Goal: Task Accomplishment & Management: Complete application form

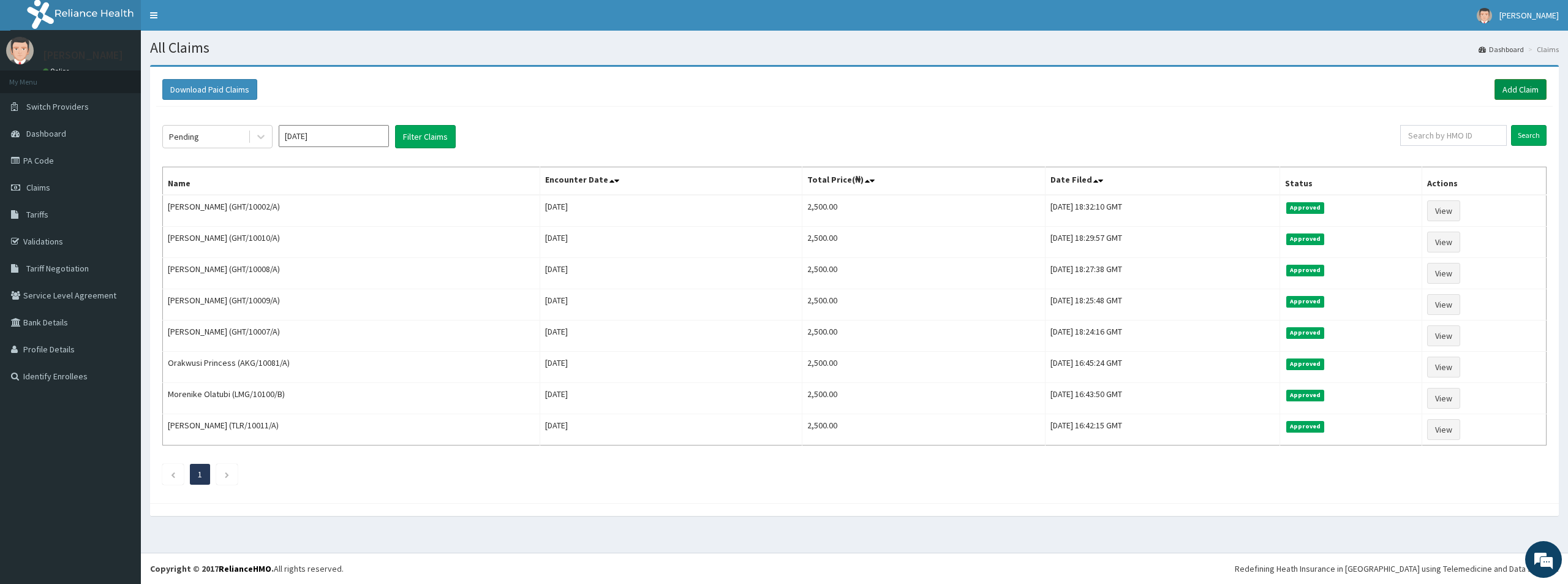
click at [1518, 89] on link "Add Claim" at bounding box center [1521, 90] width 52 height 21
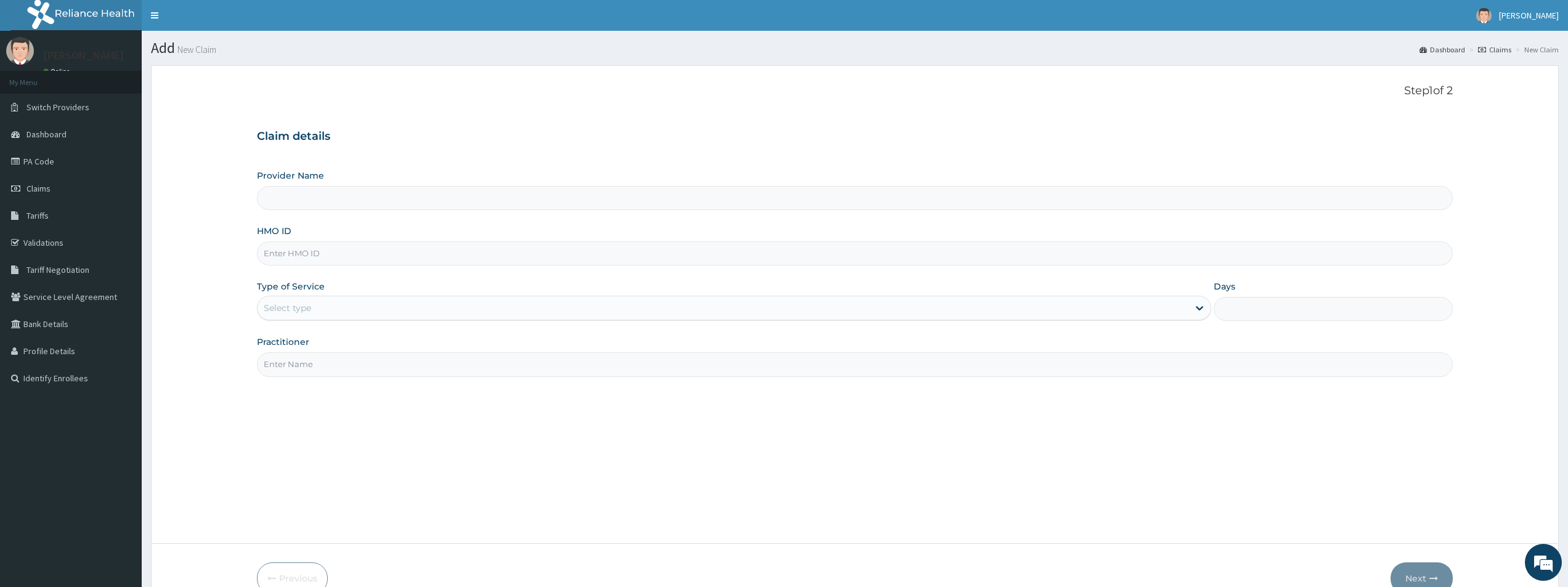
type input "Bodyline Gym- Lekki"
type input "1"
click at [321, 239] on div "HMO ID" at bounding box center [855, 245] width 1196 height 41
click at [321, 249] on input "HMO ID" at bounding box center [855, 254] width 1196 height 24
type input "ENY/11627/A"
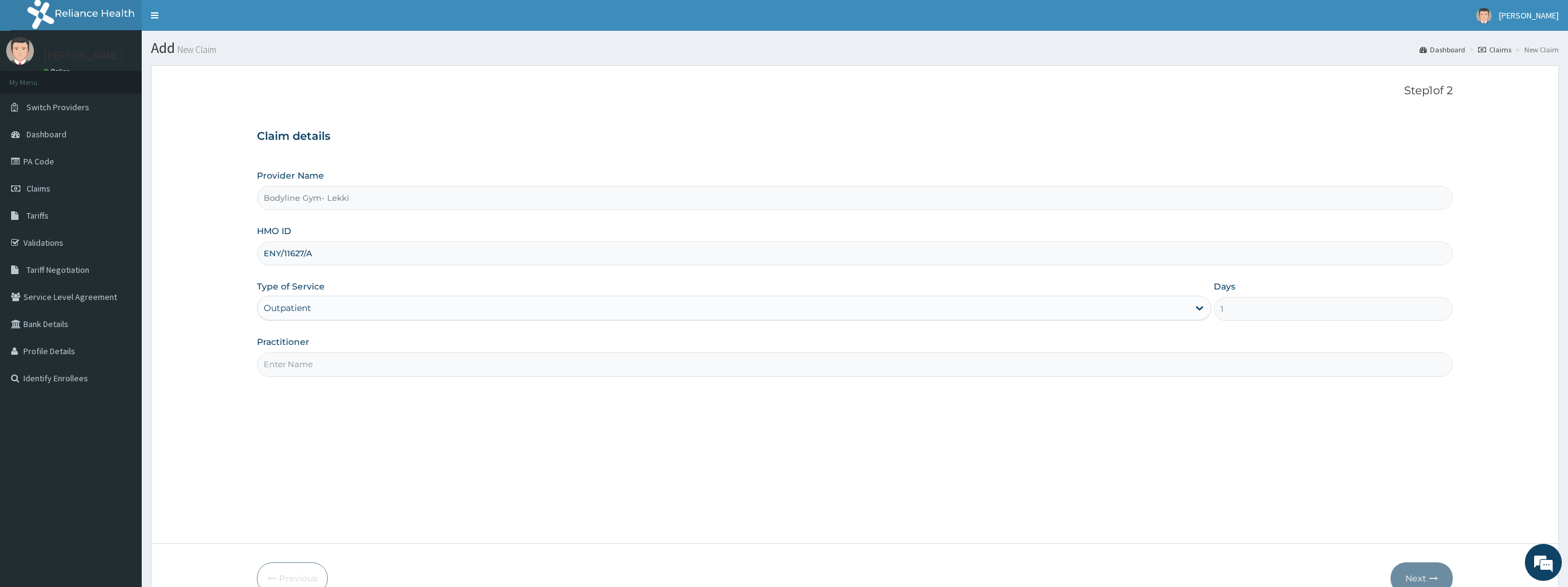
click at [311, 356] on input "Practitioner" at bounding box center [855, 364] width 1196 height 24
type input "BODYLINE"
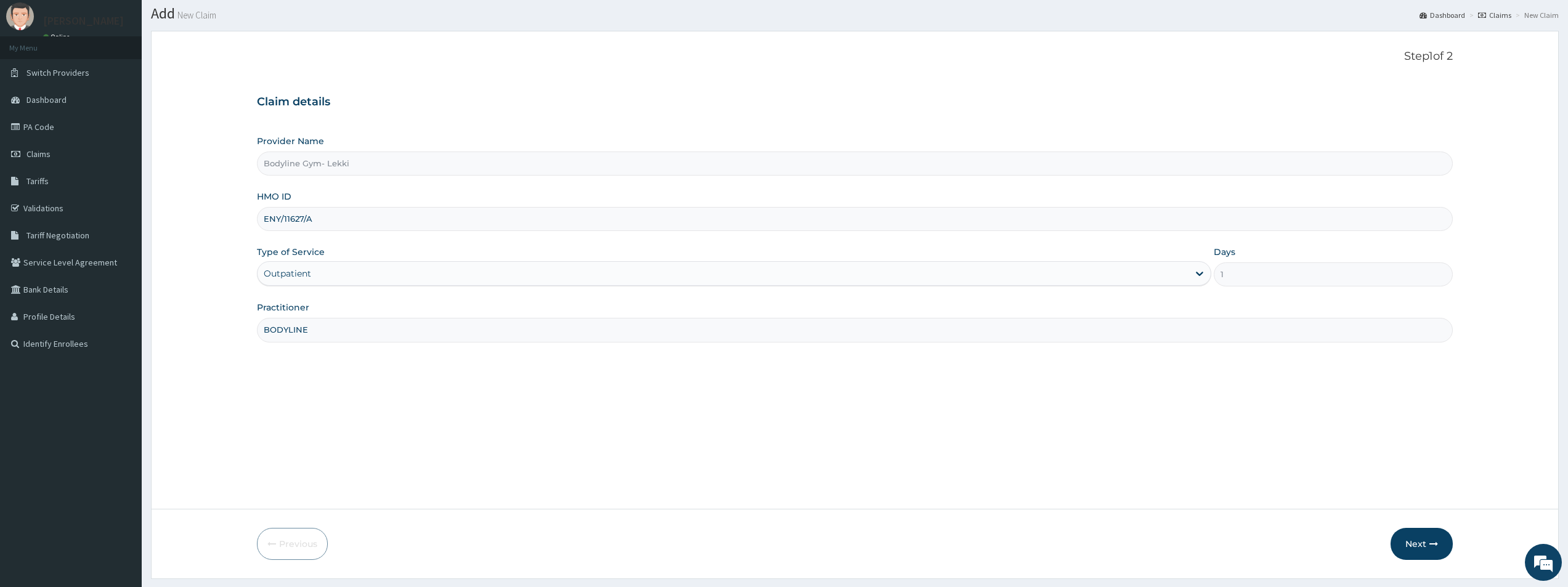
scroll to position [67, 0]
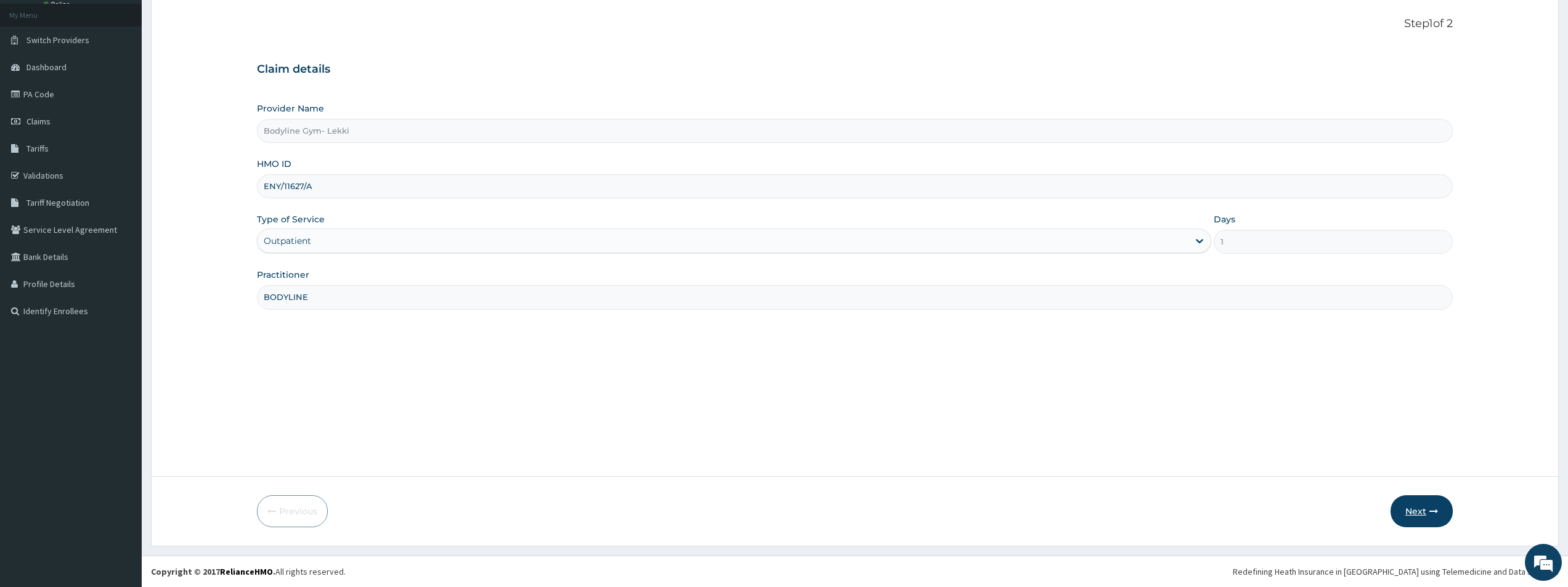
click at [1427, 509] on button "Next" at bounding box center [1422, 511] width 62 height 32
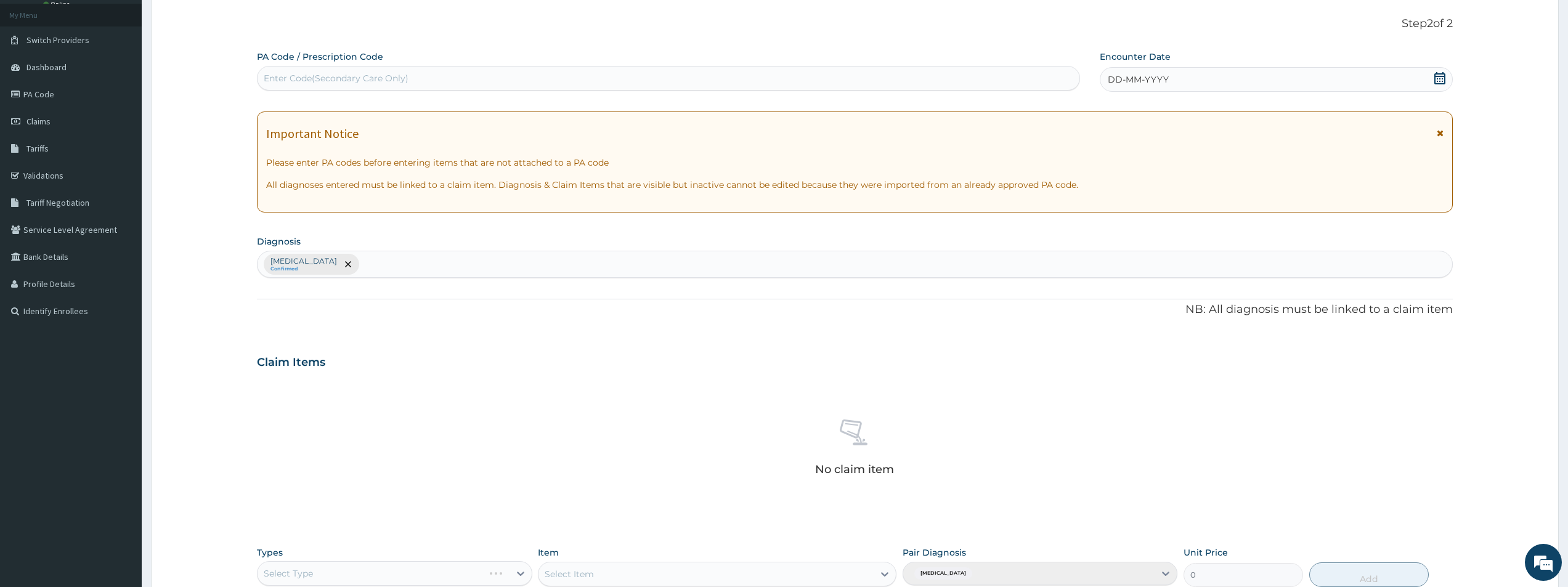
drag, startPoint x: 1112, startPoint y: 79, endPoint x: 1108, endPoint y: 85, distance: 7.2
click at [1115, 80] on span "DD-MM-YYYY" at bounding box center [1139, 79] width 61 height 12
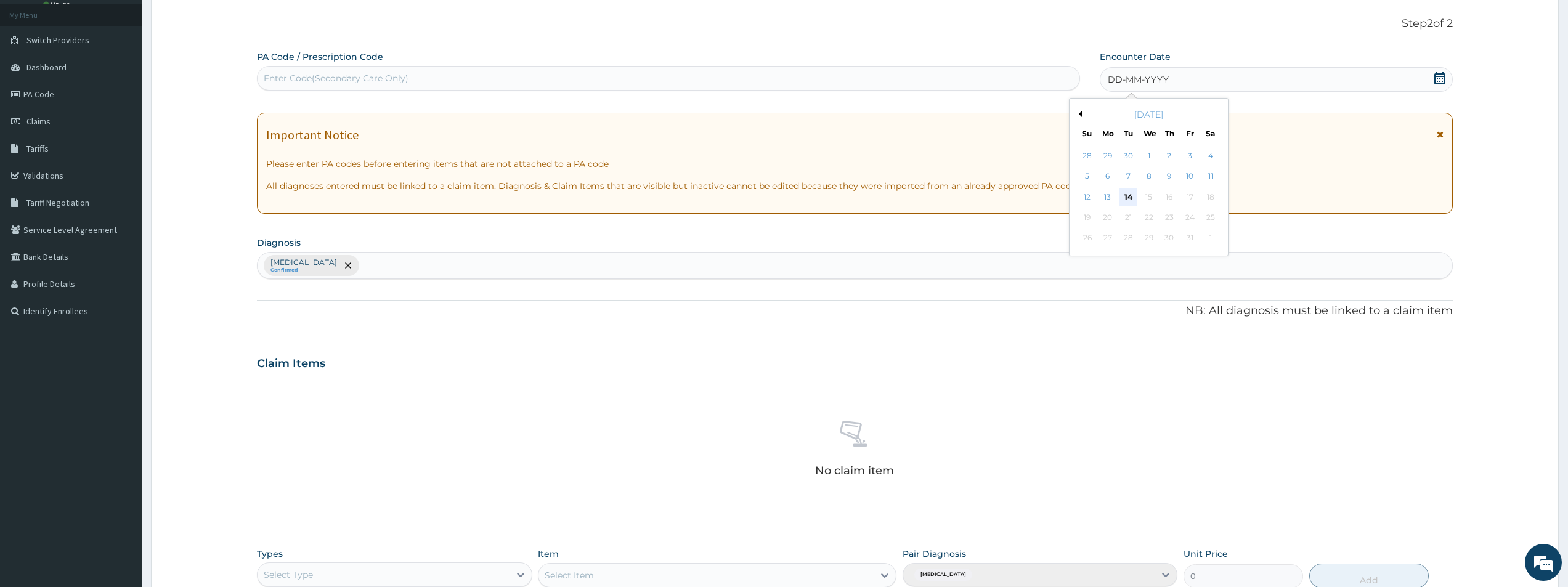
click at [1124, 194] on div "14" at bounding box center [1128, 197] width 18 height 18
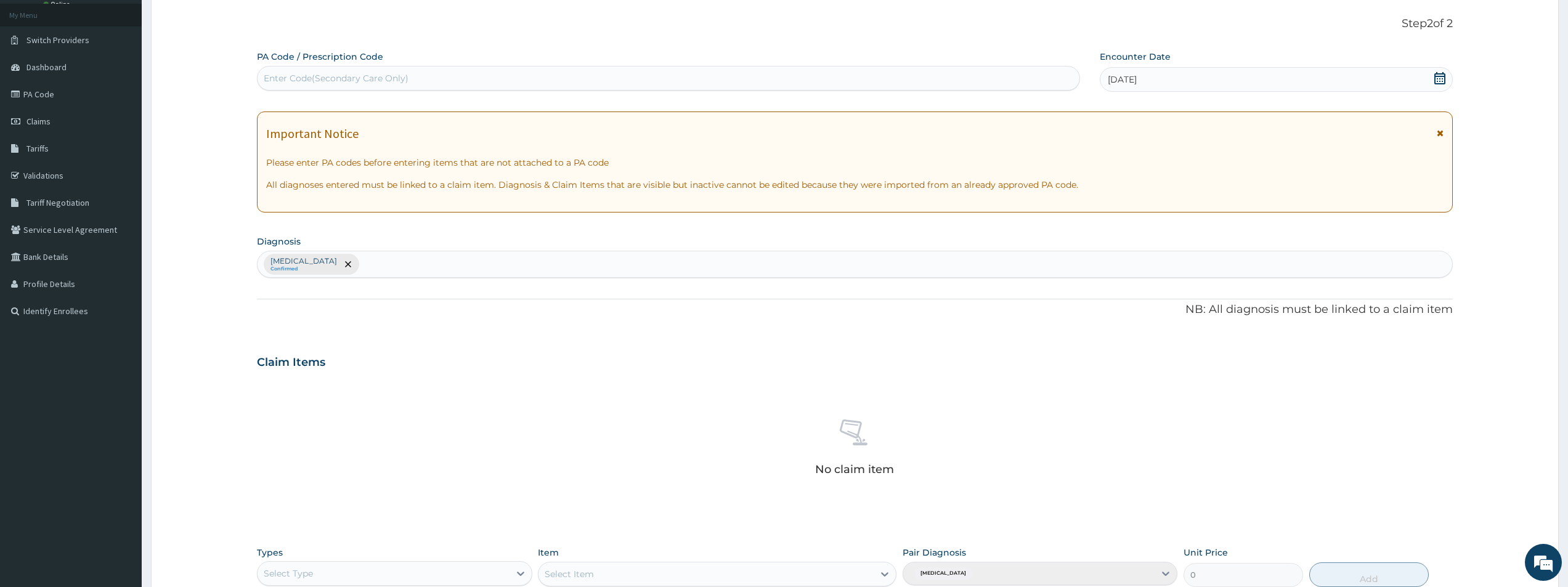
click at [341, 70] on div "Enter Code(Secondary Care Only)" at bounding box center [669, 78] width 824 height 25
type input "PA/E95502"
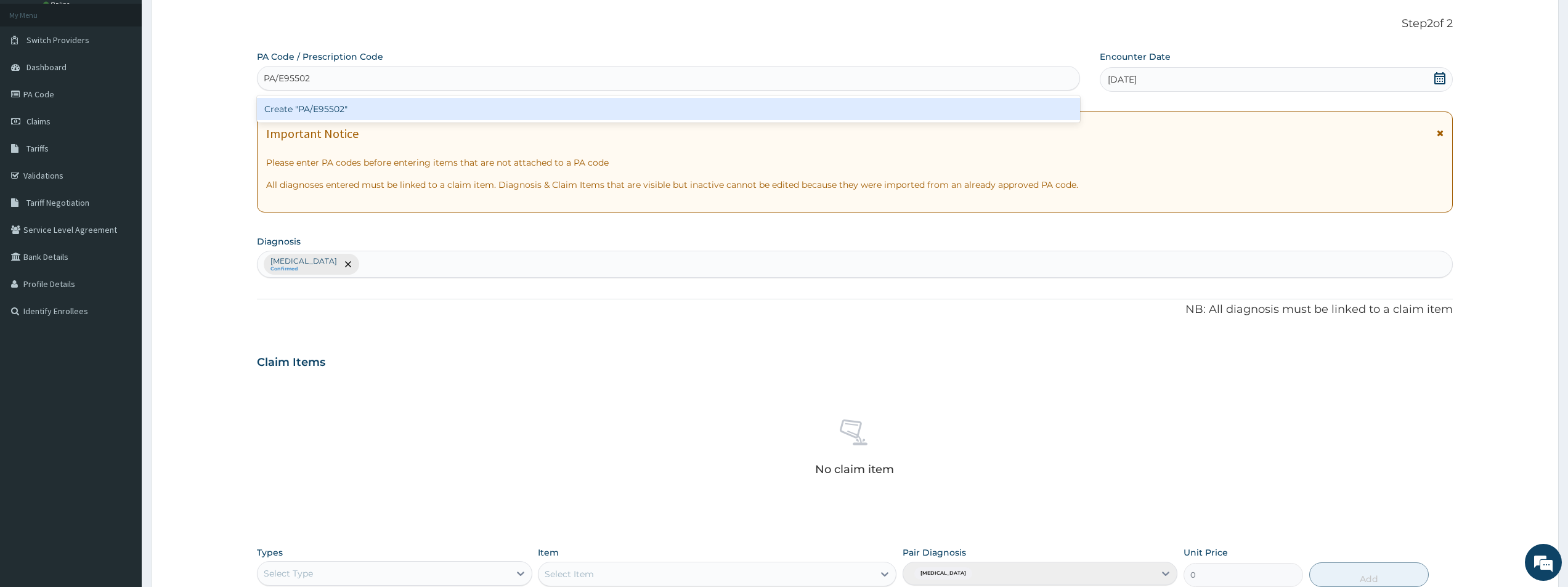
click at [312, 107] on div "Create "PA/E95502"" at bounding box center [669, 109] width 824 height 22
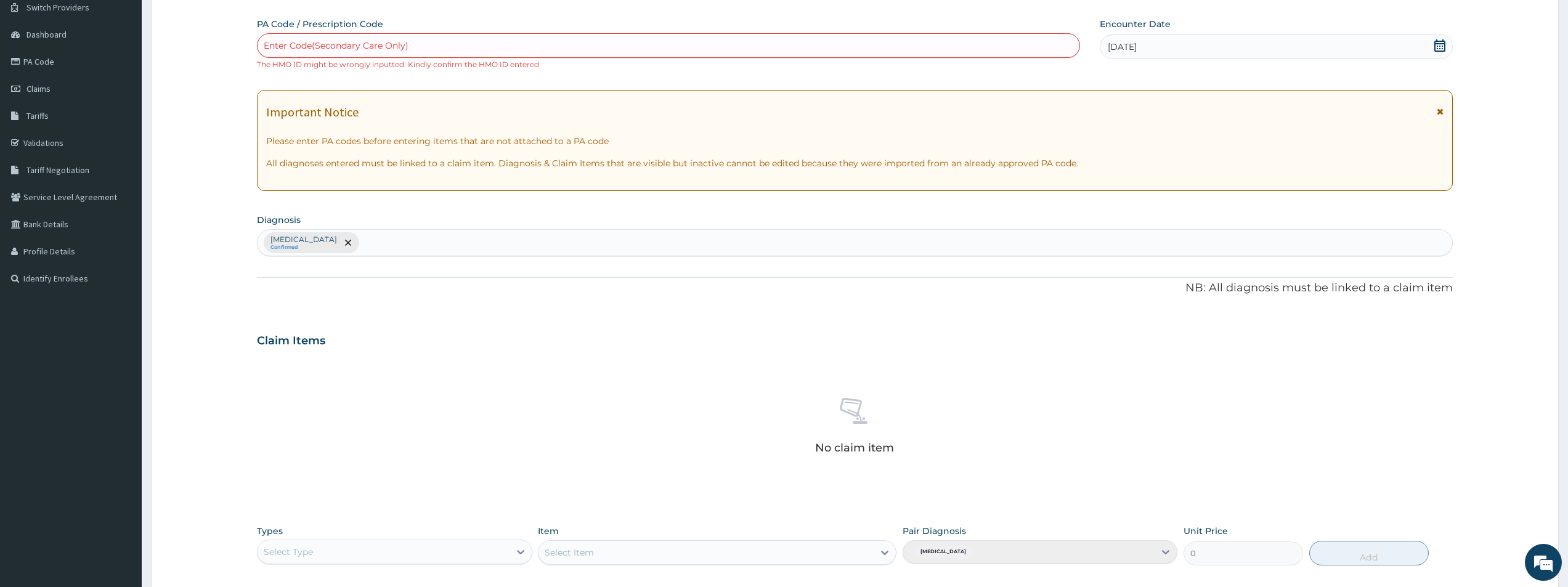
scroll to position [191, 0]
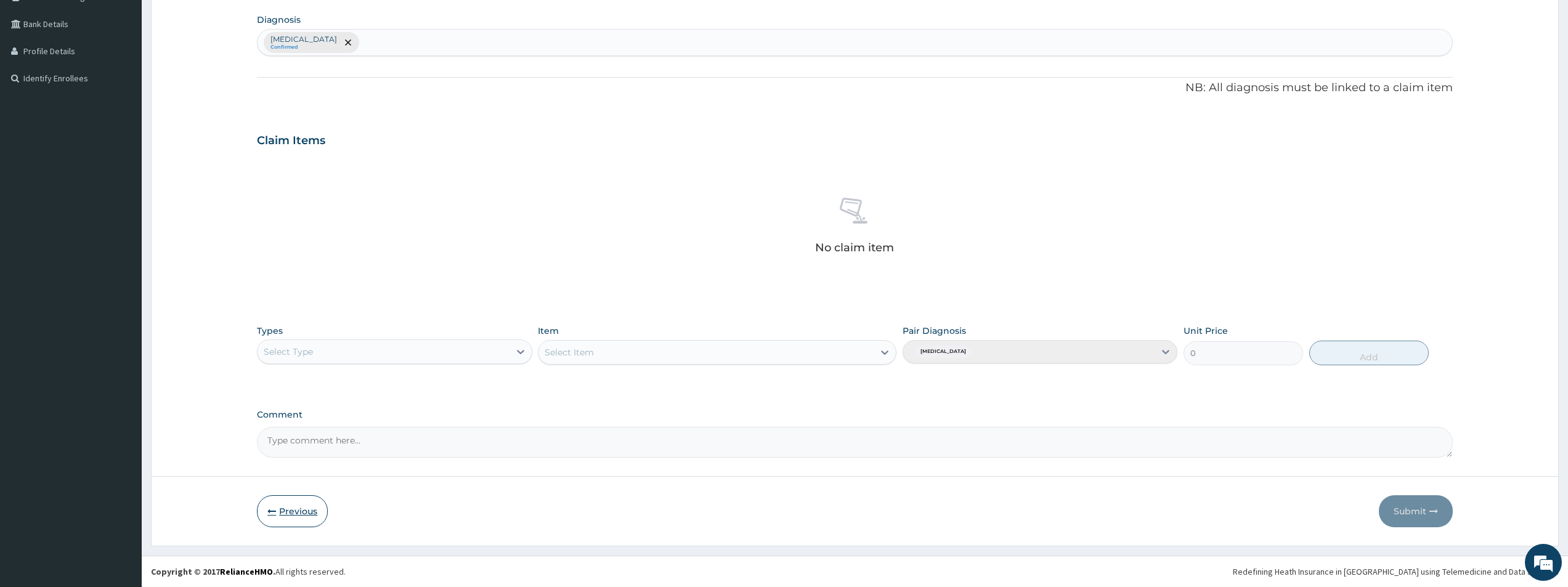
click at [296, 514] on button "Previous" at bounding box center [292, 511] width 71 height 32
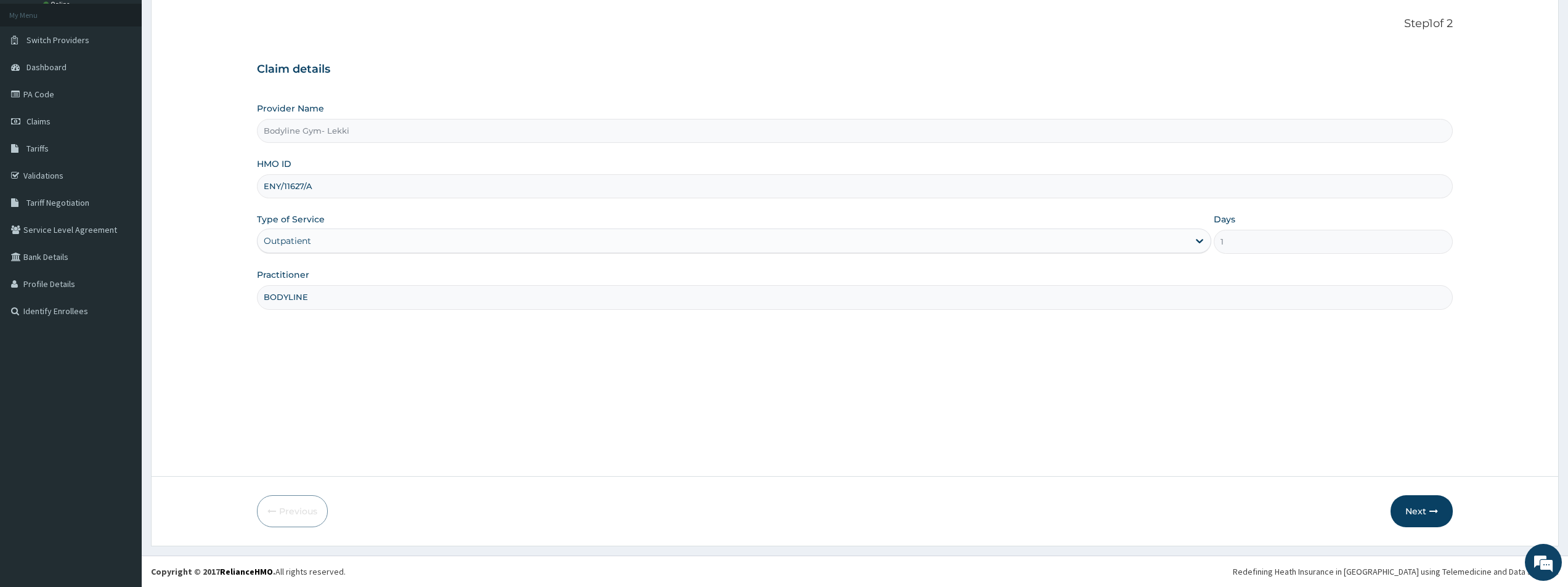
click at [280, 189] on input "ENY/11627/A" at bounding box center [855, 186] width 1196 height 24
type input "ENT/11627/A"
click at [1427, 511] on button "Next" at bounding box center [1422, 511] width 62 height 32
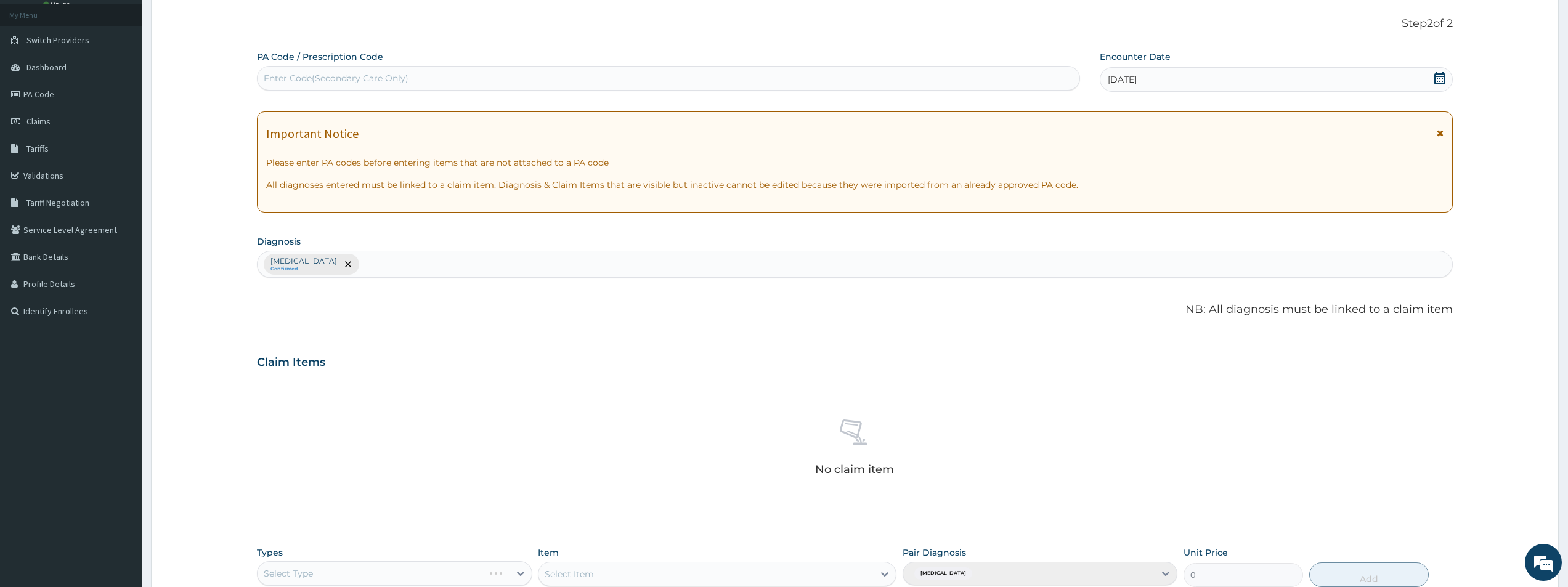
click at [280, 73] on div "Enter Code(Secondary Care Only)" at bounding box center [335, 78] width 145 height 12
type input "PA/E95502"
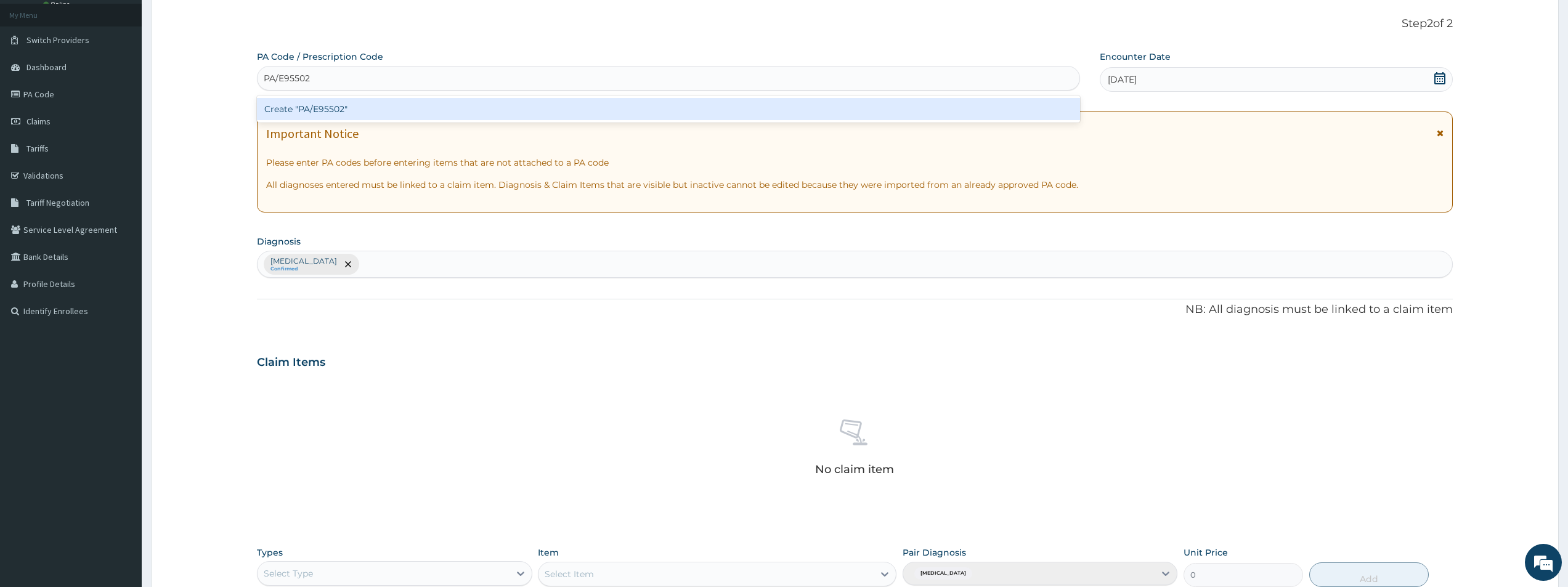
click at [302, 106] on div "Create "PA/E95502"" at bounding box center [669, 109] width 824 height 22
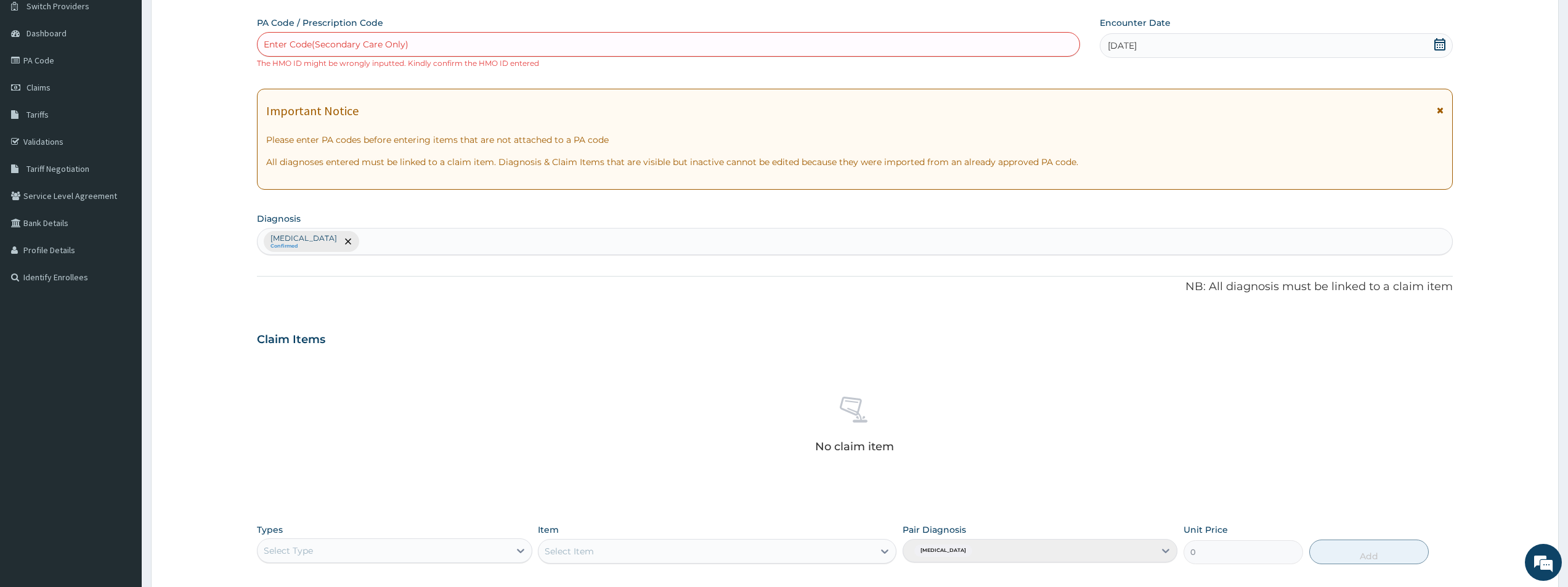
scroll to position [300, 0]
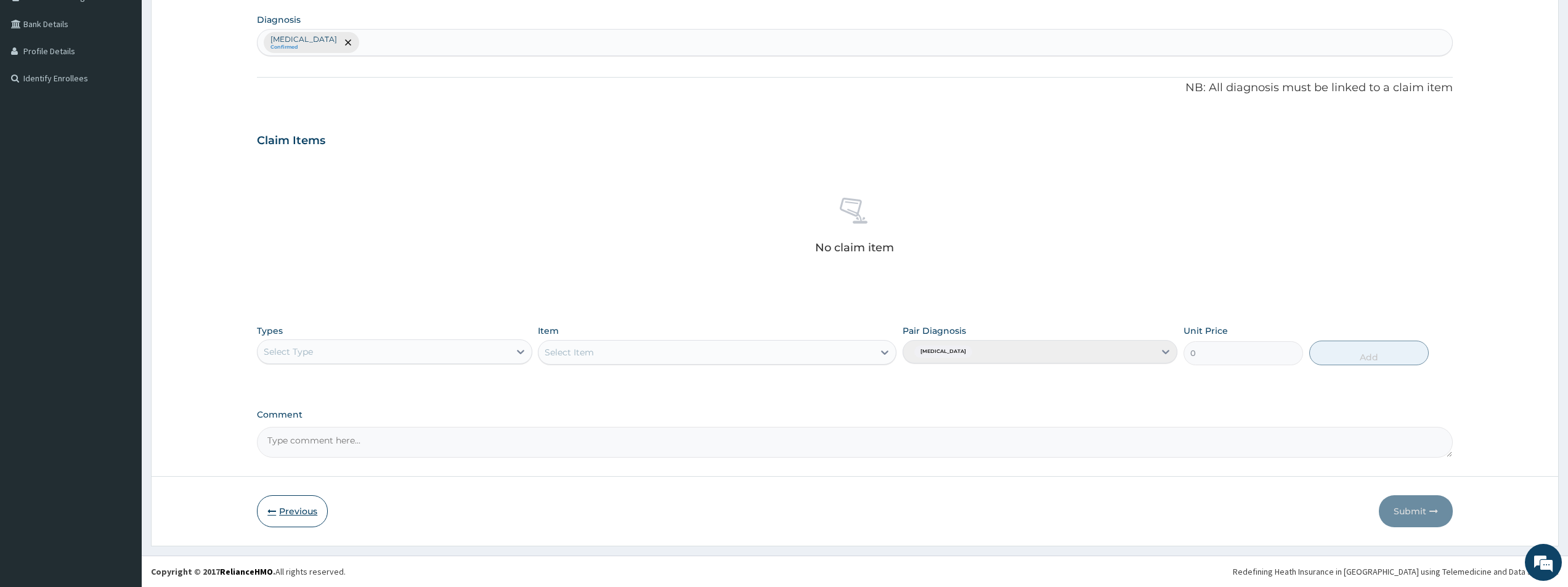
drag, startPoint x: 288, startPoint y: 516, endPoint x: 287, endPoint y: 509, distance: 7.1
click at [288, 513] on button "Previous" at bounding box center [292, 511] width 71 height 32
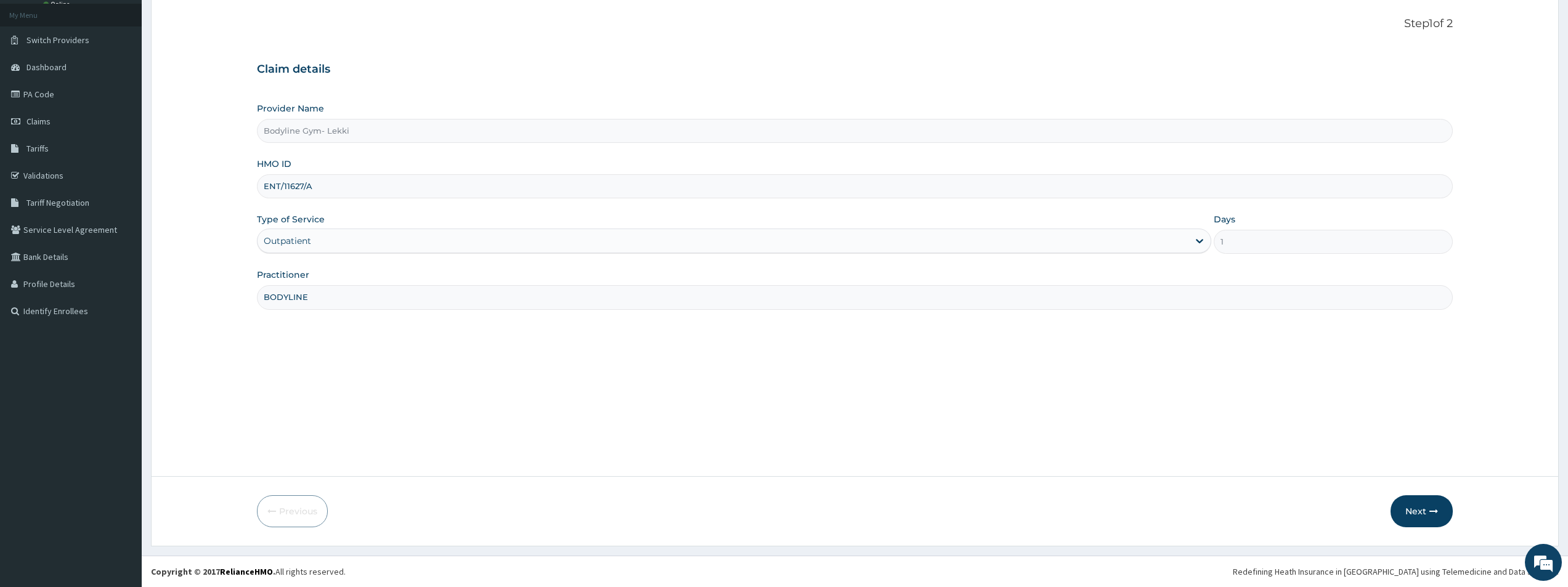
scroll to position [67, 0]
click at [278, 184] on input "ENT/11627/A" at bounding box center [855, 186] width 1196 height 24
type input "ENP/11627/A"
click at [1410, 504] on button "Next" at bounding box center [1422, 511] width 62 height 32
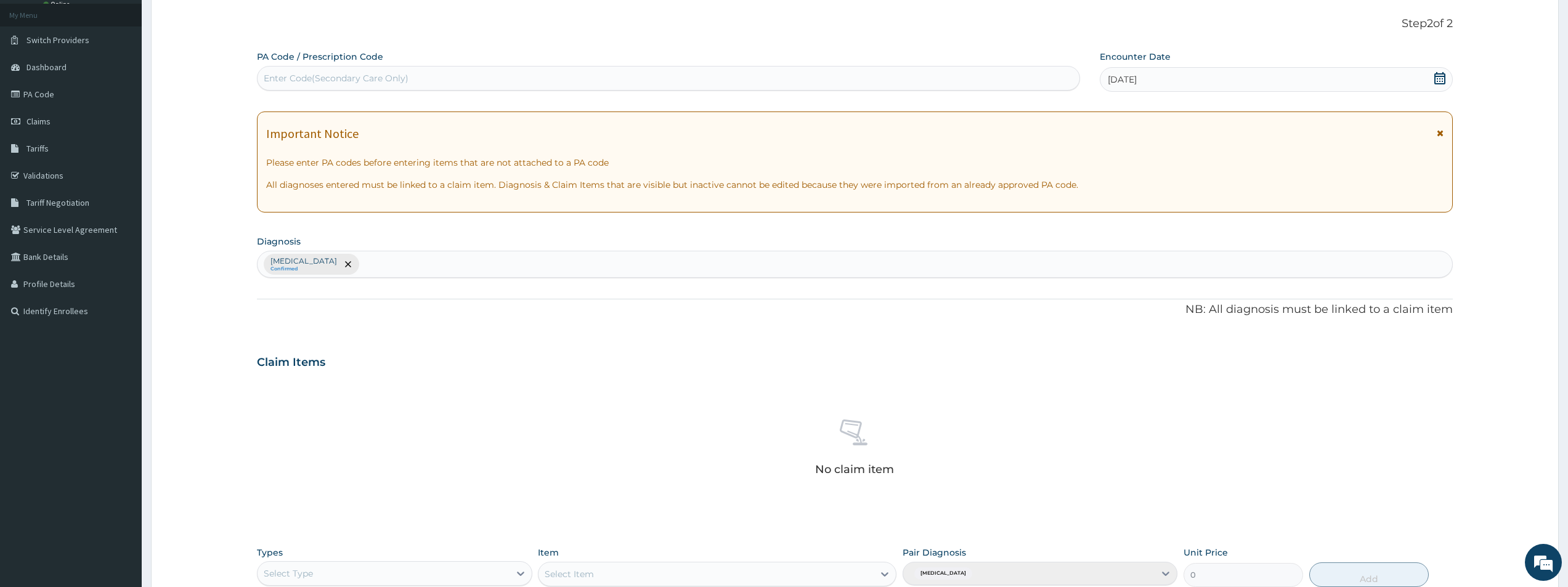
click at [309, 80] on div "Enter Code(Secondary Care Only)" at bounding box center [335, 78] width 145 height 12
type input "PA/E95502"
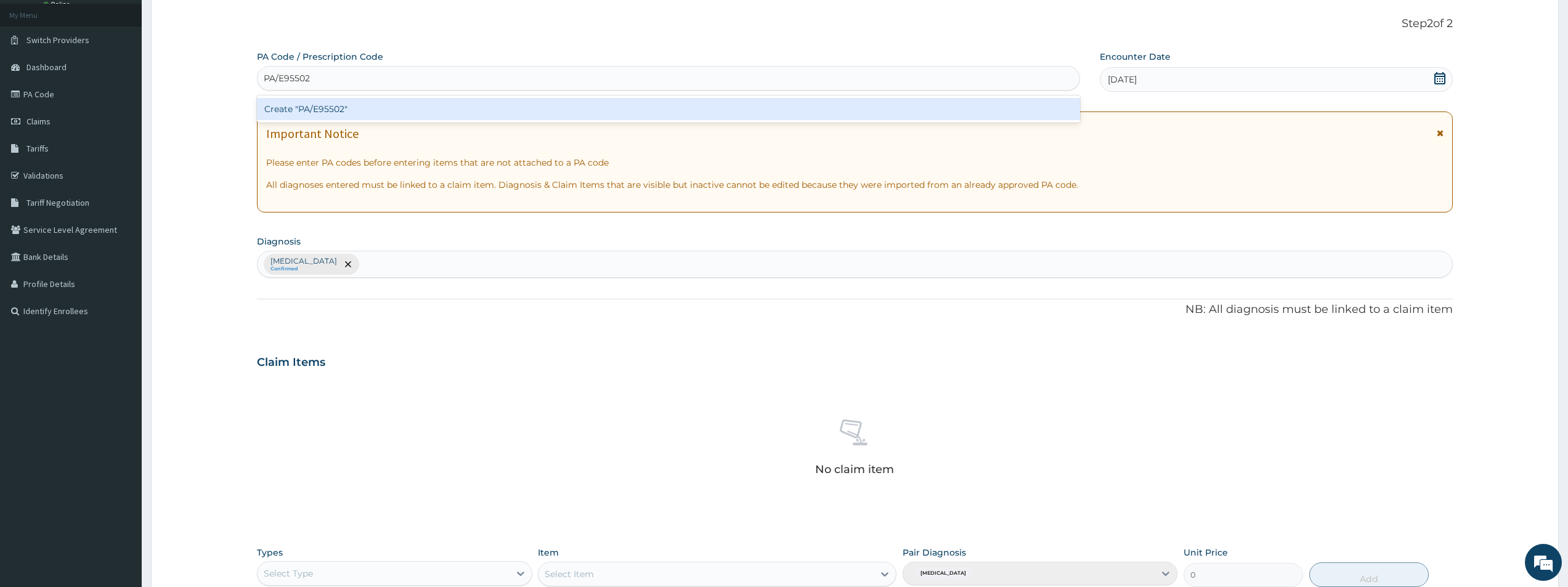
click at [417, 113] on div "Create "PA/E95502"" at bounding box center [669, 109] width 824 height 22
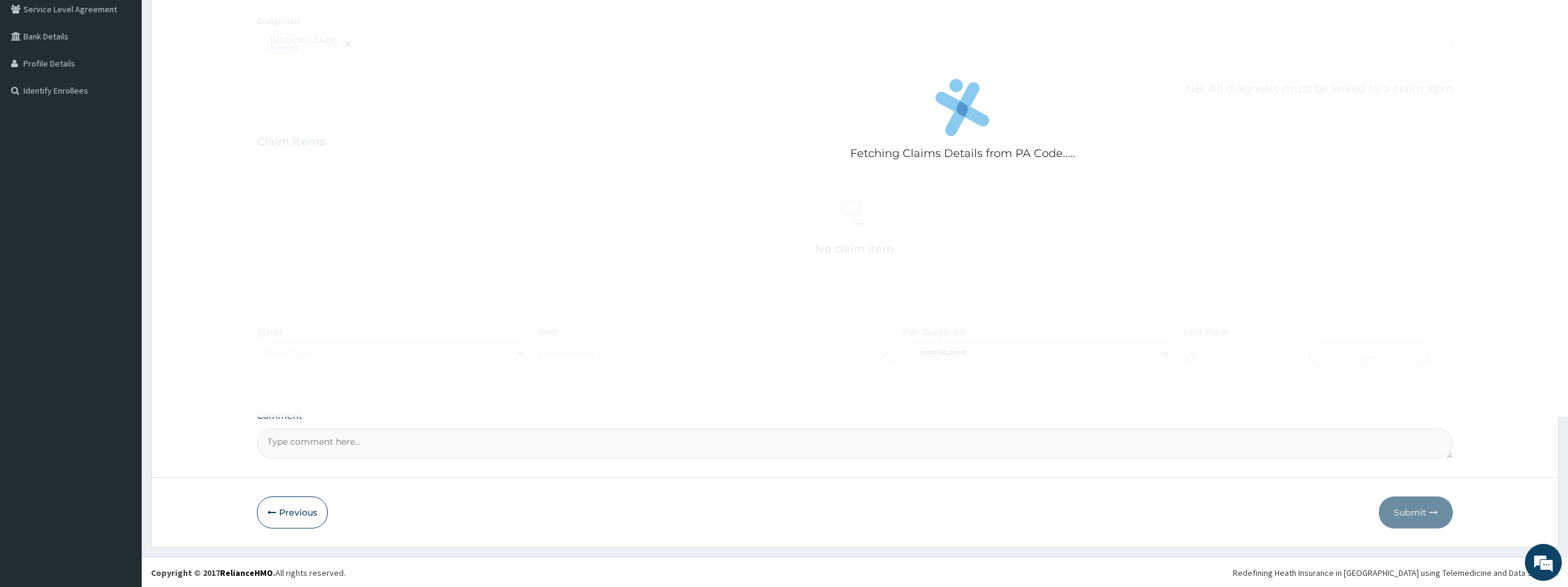
scroll to position [289, 0]
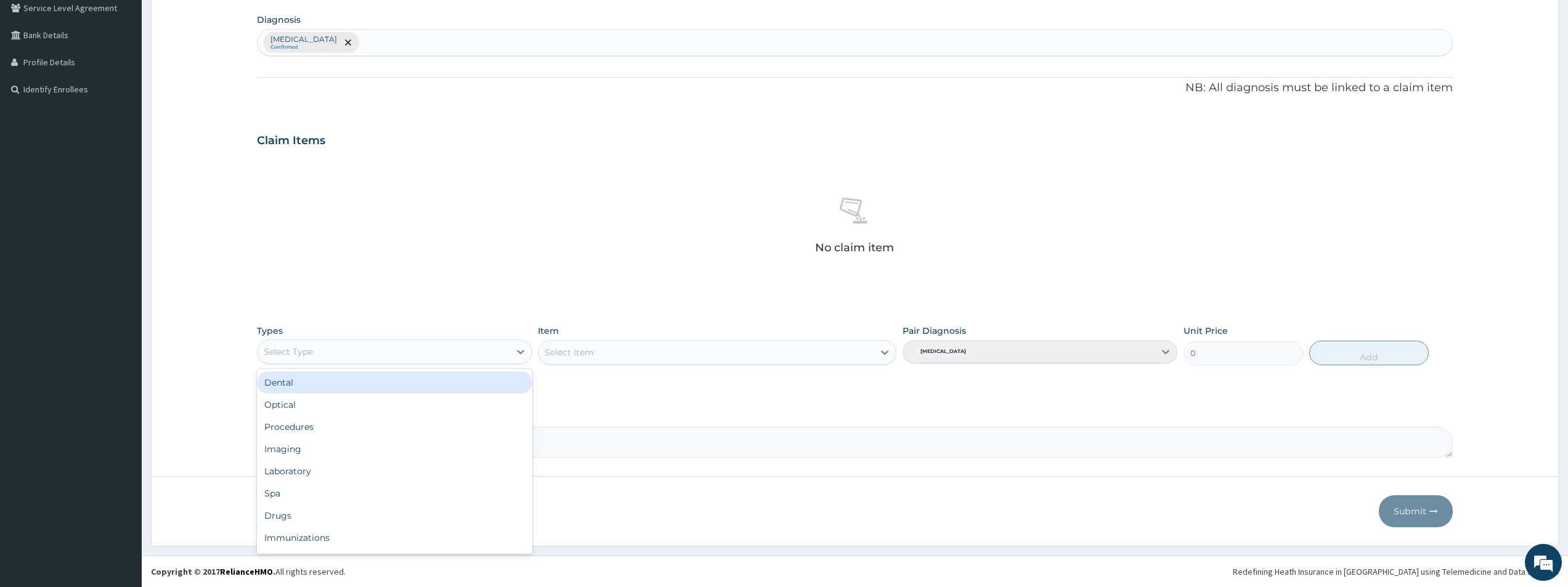
drag, startPoint x: 511, startPoint y: 347, endPoint x: 497, endPoint y: 398, distance: 52.9
click at [511, 348] on div at bounding box center [520, 351] width 22 height 22
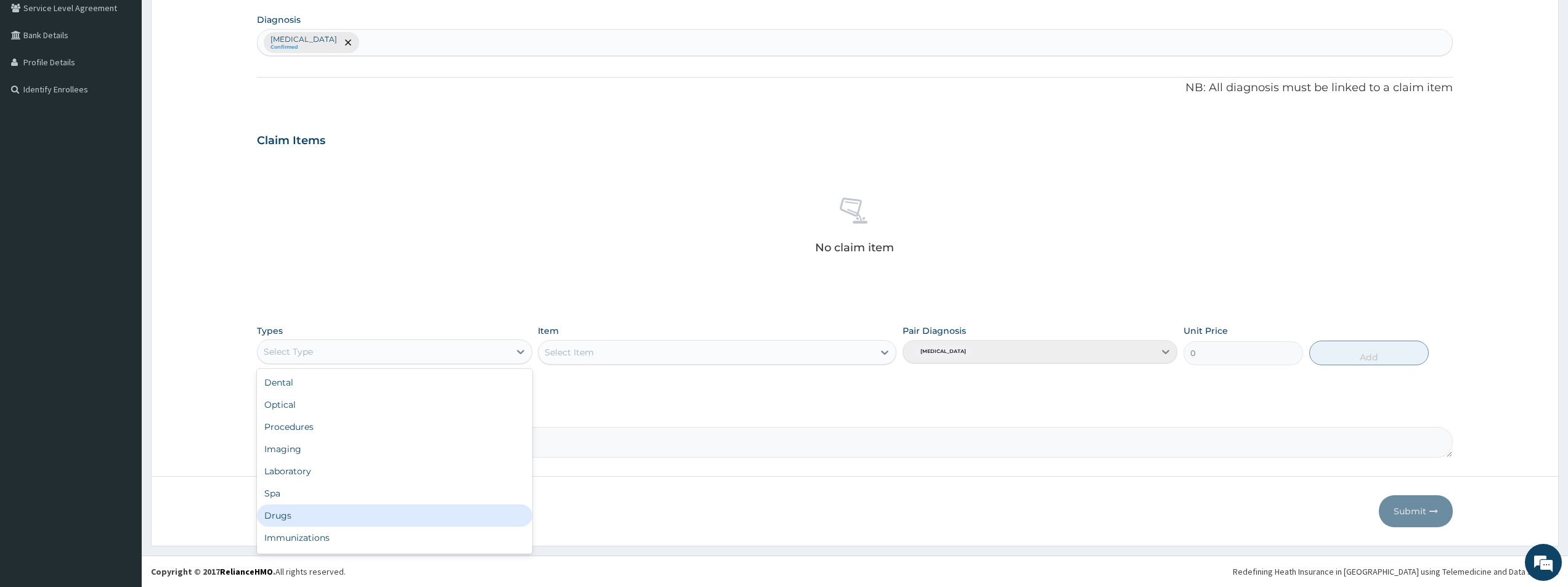
scroll to position [42, 0]
drag, startPoint x: 465, startPoint y: 548, endPoint x: 548, endPoint y: 475, distance: 110.5
click at [477, 546] on div "Gym" at bounding box center [394, 540] width 275 height 22
drag, startPoint x: 680, startPoint y: 355, endPoint x: 677, endPoint y: 386, distance: 31.1
click at [680, 355] on div "Select Item" at bounding box center [718, 352] width 359 height 25
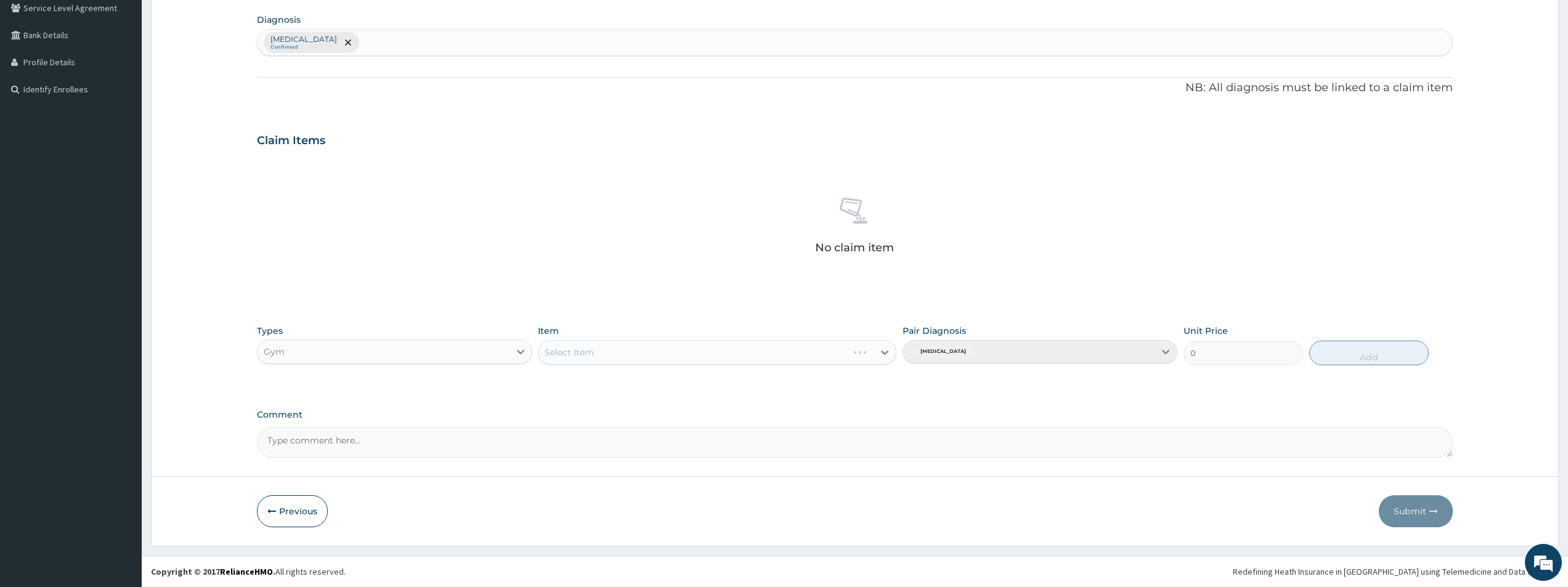
click at [797, 360] on div "Select Item" at bounding box center [718, 352] width 359 height 25
click at [853, 350] on div "Select Item" at bounding box center [718, 352] width 359 height 25
click at [863, 355] on div "Select Item" at bounding box center [718, 352] width 359 height 25
click at [851, 360] on div "Select Item" at bounding box center [718, 352] width 359 height 25
click at [809, 340] on div "Select Item" at bounding box center [718, 352] width 359 height 25
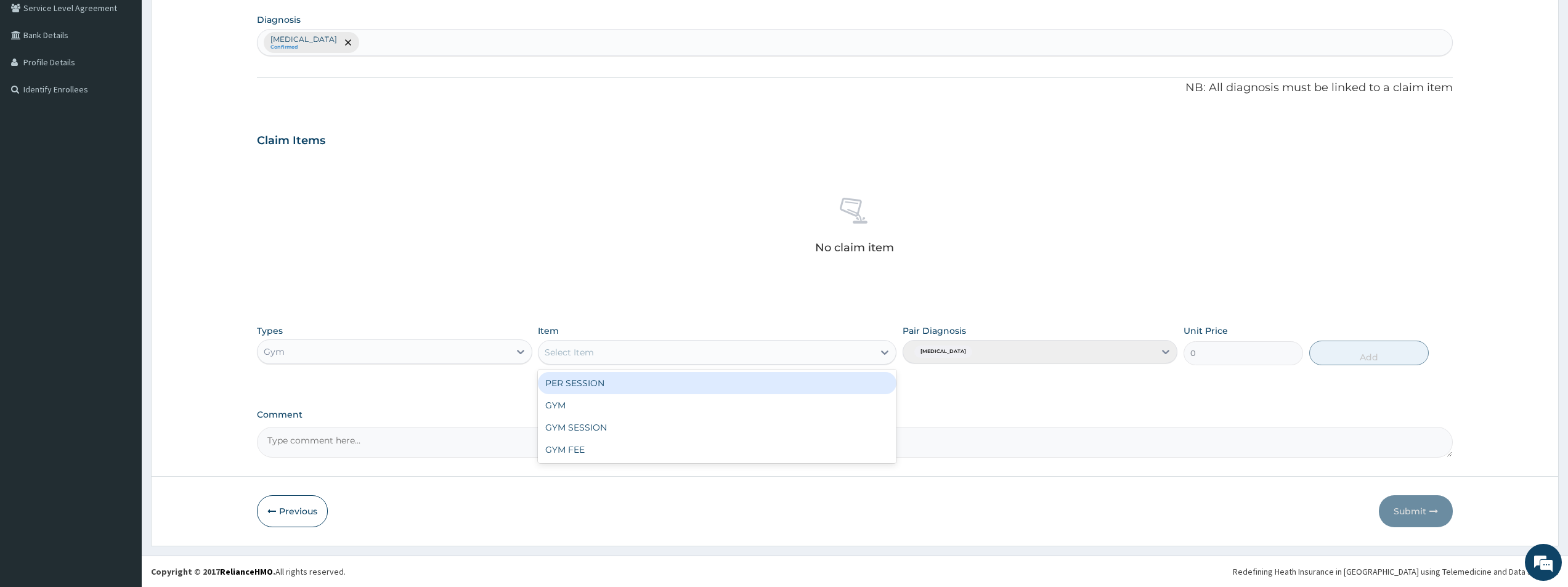
drag, startPoint x: 717, startPoint y: 379, endPoint x: 737, endPoint y: 379, distance: 20.0
click at [717, 379] on div "PER SESSION" at bounding box center [718, 383] width 359 height 22
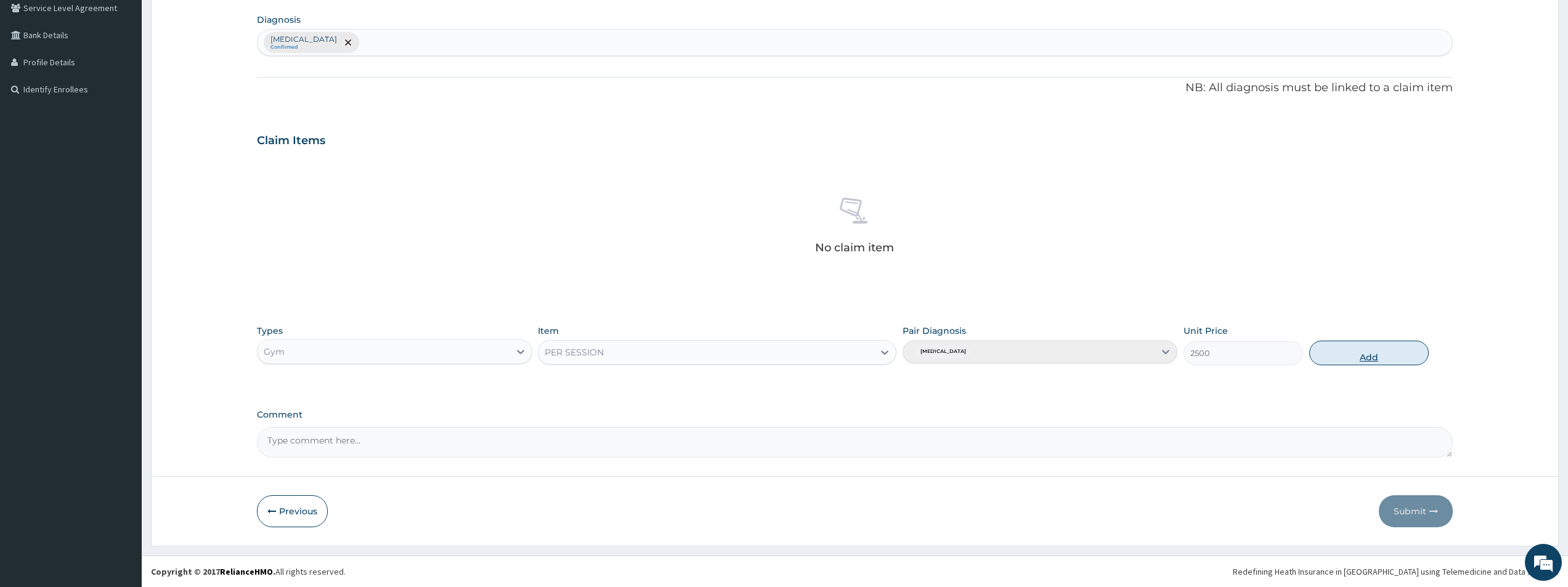
drag, startPoint x: 1361, startPoint y: 361, endPoint x: 1357, endPoint y: 355, distance: 7.2
click at [1361, 360] on button "Add" at bounding box center [1369, 352] width 119 height 25
type input "0"
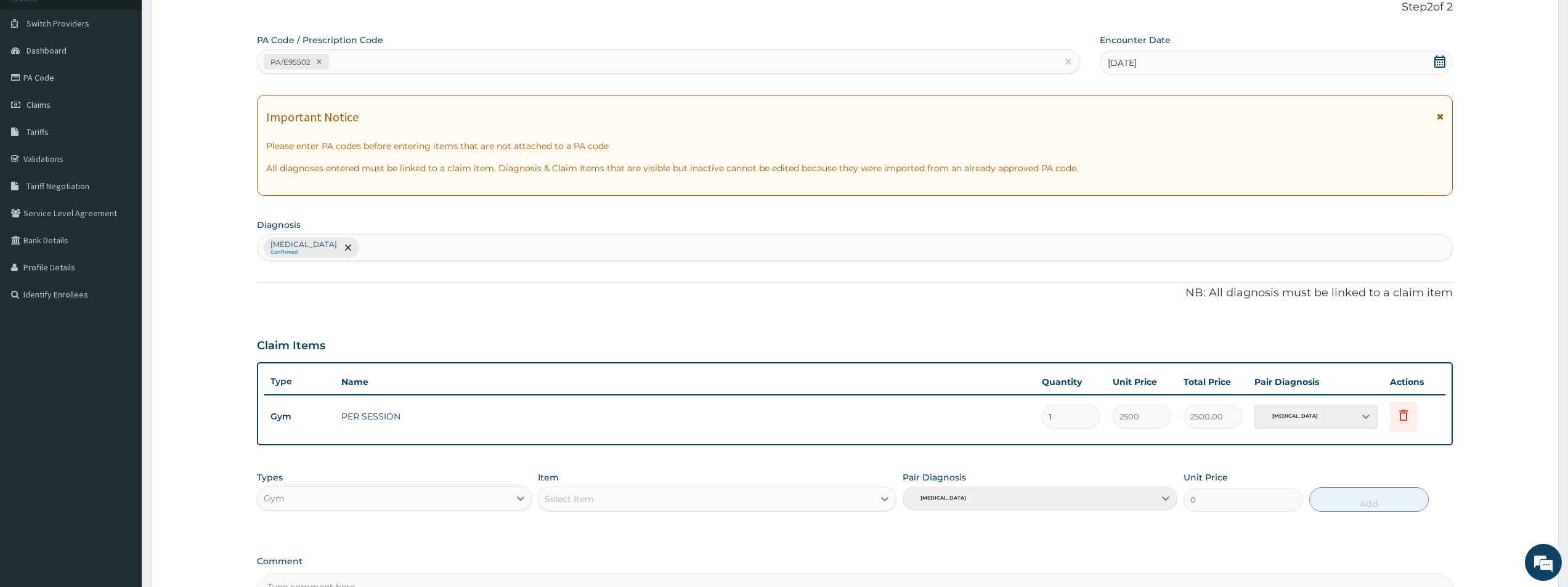
scroll to position [230, 0]
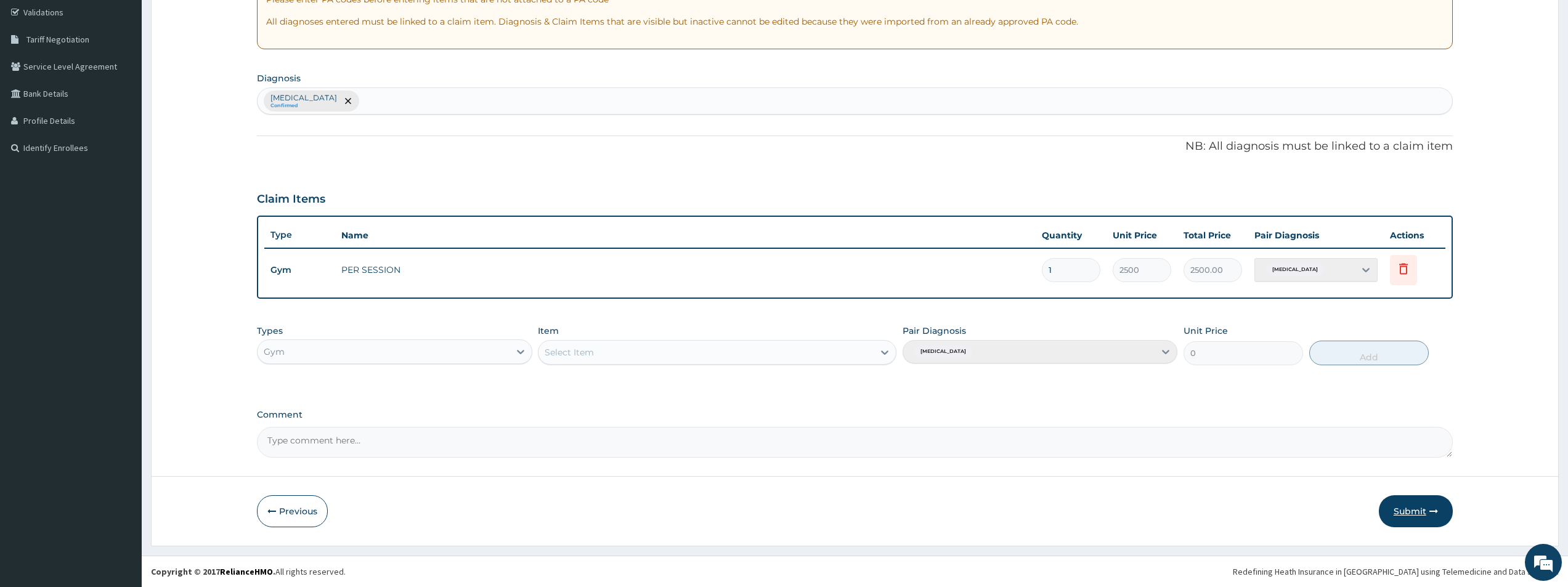
click at [1410, 506] on button "Submit" at bounding box center [1415, 511] width 74 height 32
